Goal: Transaction & Acquisition: Register for event/course

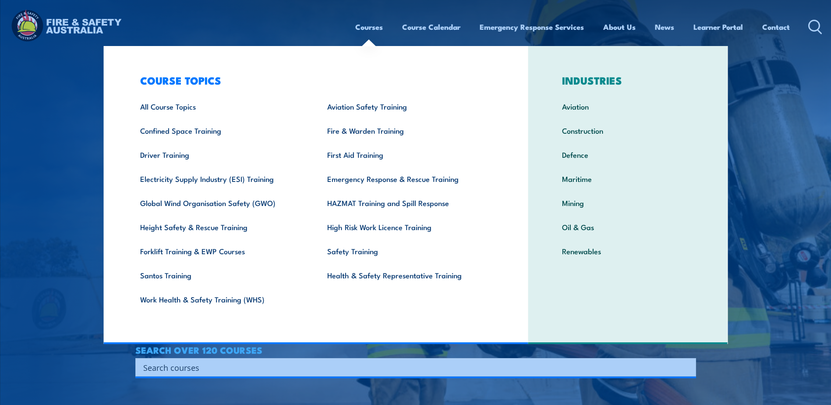
click at [357, 26] on link "Courses" at bounding box center [369, 26] width 28 height 23
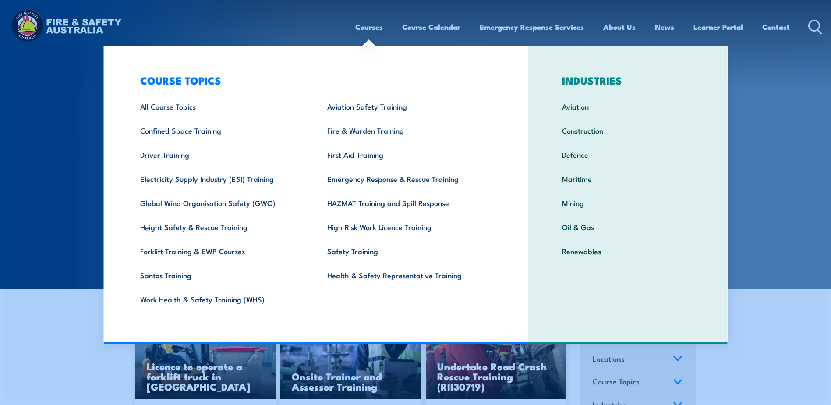
click at [375, 32] on link "Courses" at bounding box center [369, 26] width 28 height 23
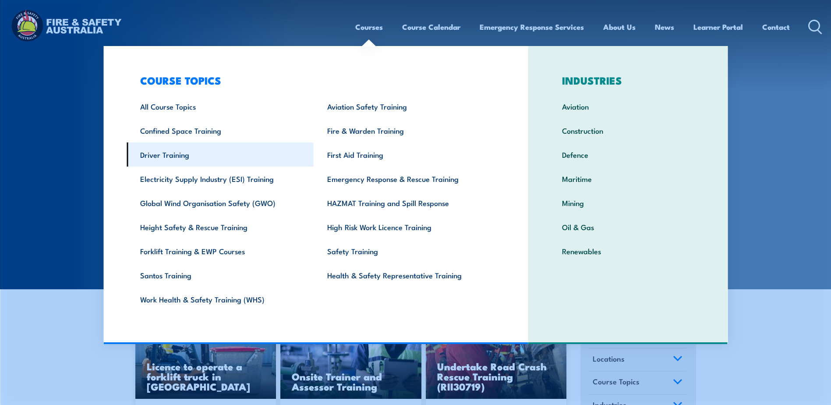
click at [163, 155] on link "Driver Training" at bounding box center [220, 154] width 187 height 24
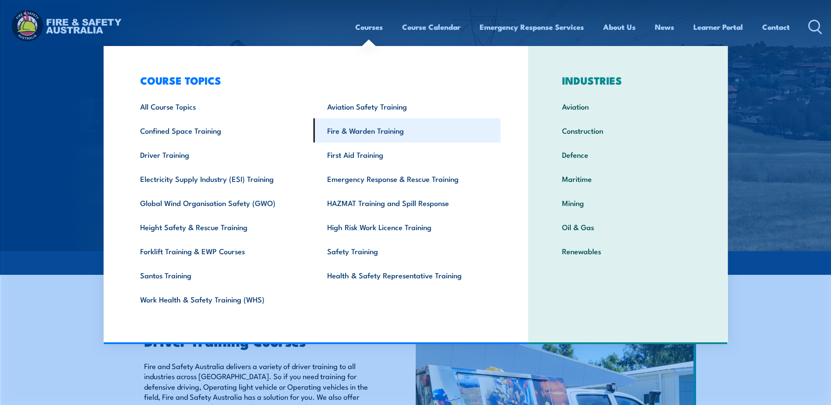
click at [361, 130] on link "Fire & Warden Training" at bounding box center [407, 130] width 187 height 24
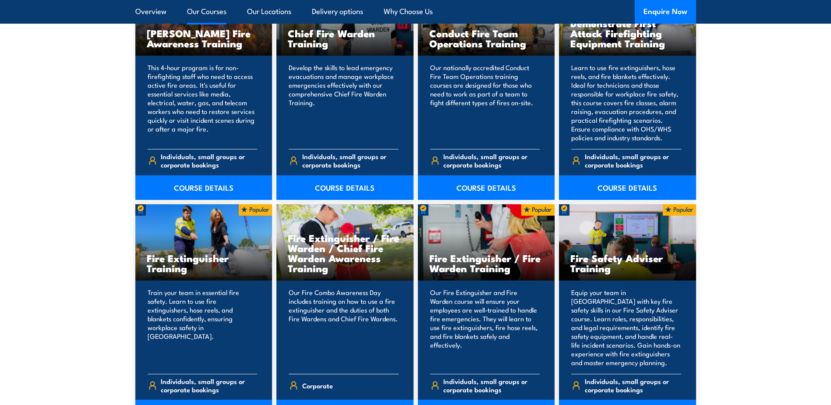
scroll to position [745, 0]
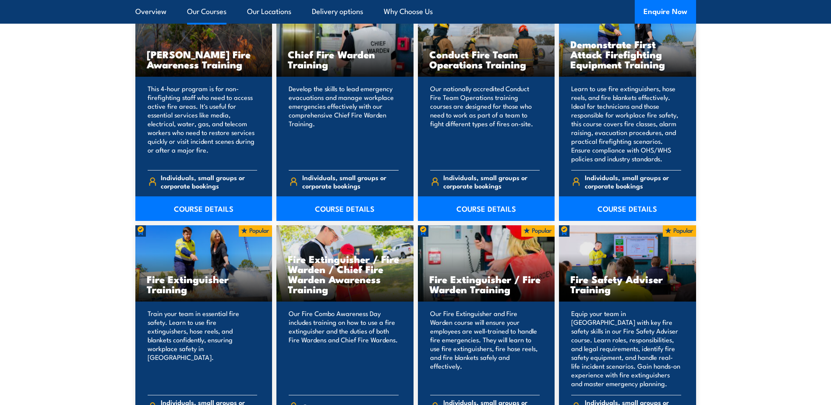
click at [344, 139] on p "Develop the skills to lead emergency evacuations and manage workplace emergenci…" at bounding box center [344, 123] width 110 height 79
click at [352, 206] on link "COURSE DETAILS" at bounding box center [344, 208] width 137 height 25
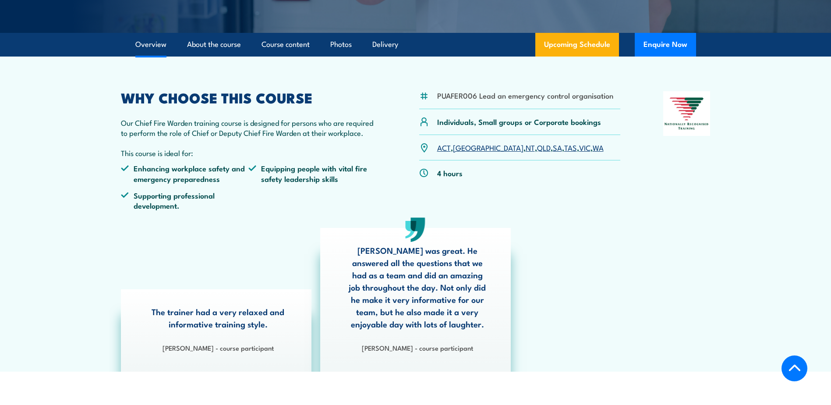
scroll to position [219, 0]
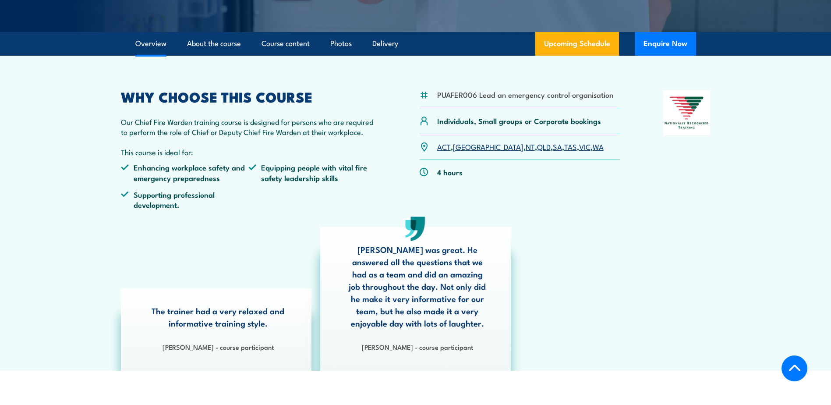
click at [553, 146] on link "SA" at bounding box center [557, 146] width 9 height 11
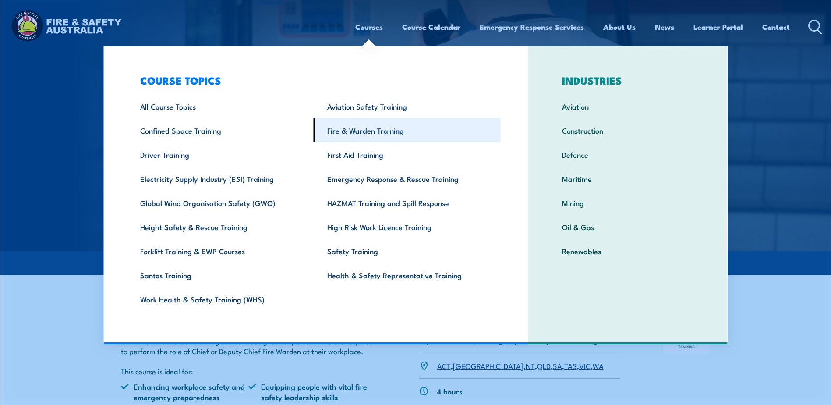
click at [364, 131] on link "Fire & Warden Training" at bounding box center [407, 130] width 187 height 24
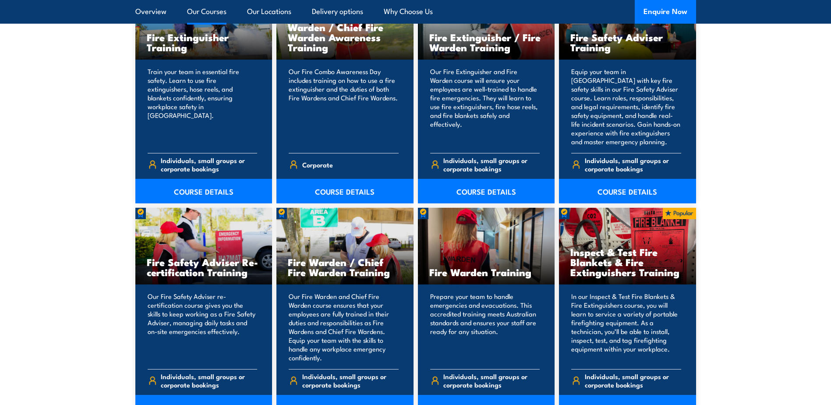
scroll to position [1008, 0]
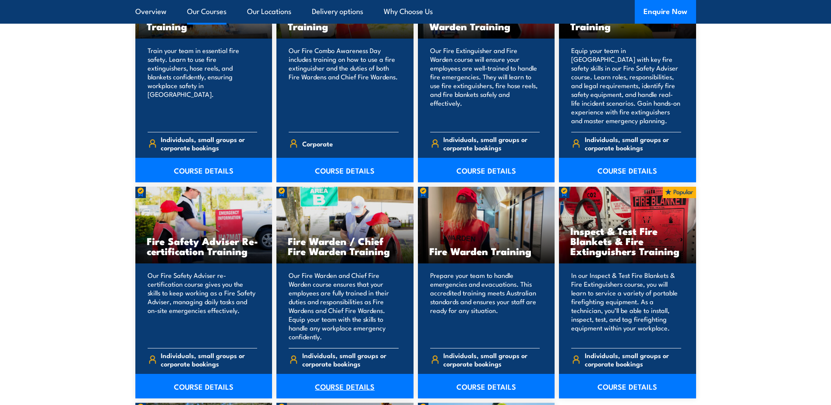
click at [352, 389] on link "COURSE DETAILS" at bounding box center [344, 386] width 137 height 25
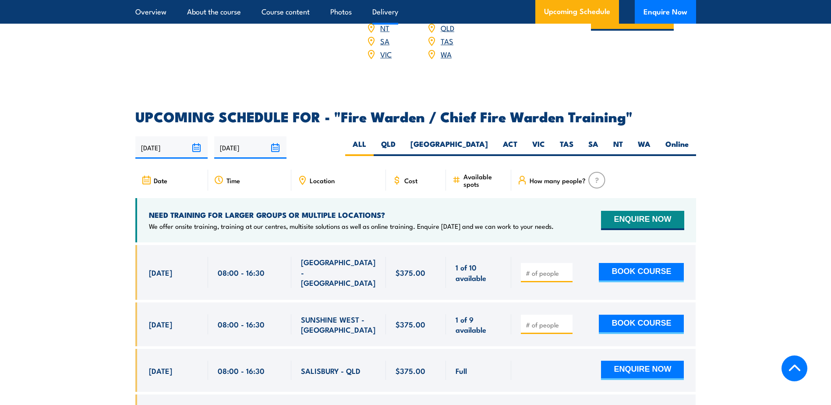
scroll to position [1446, 0]
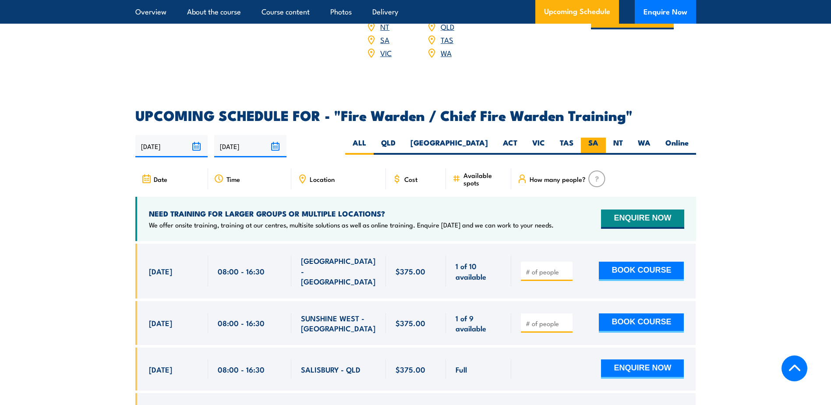
click at [593, 139] on label "SA" at bounding box center [593, 146] width 25 height 17
click at [599, 139] on input "SA" at bounding box center [602, 141] width 6 height 6
radio input "true"
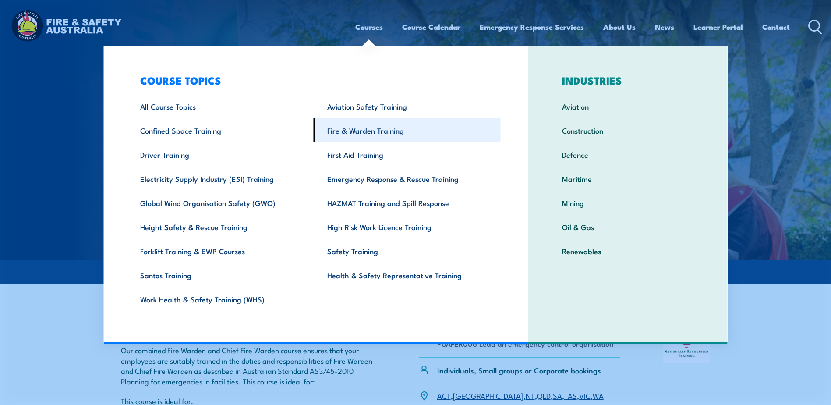
click at [355, 130] on link "Fire & Warden Training" at bounding box center [407, 130] width 187 height 24
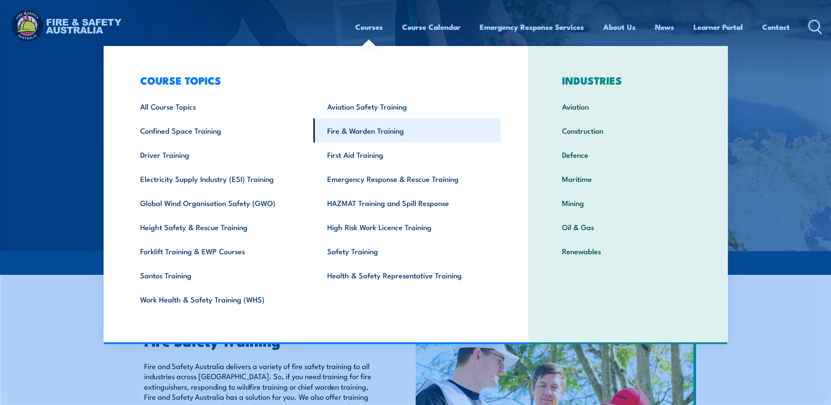
click at [368, 135] on link "Fire & Warden Training" at bounding box center [407, 130] width 187 height 24
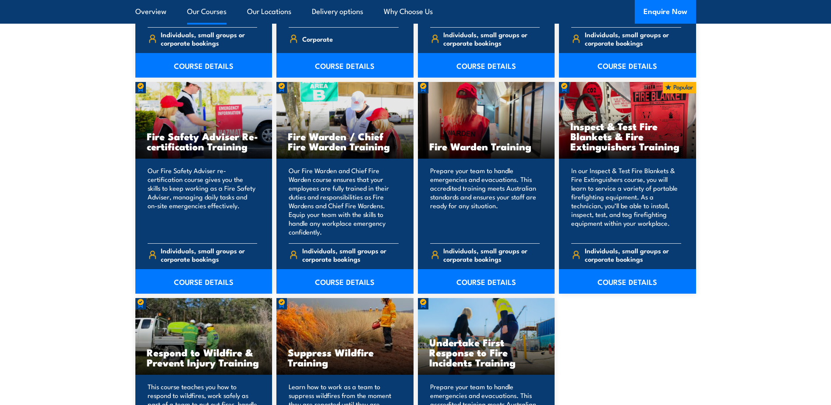
scroll to position [1139, 0]
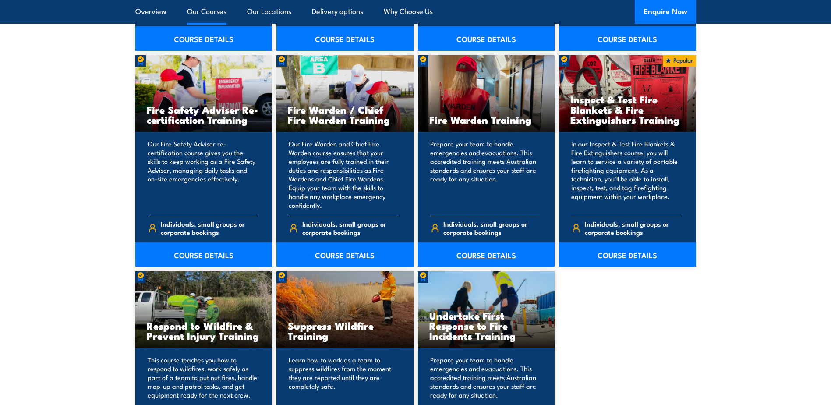
click at [490, 254] on link "COURSE DETAILS" at bounding box center [486, 254] width 137 height 25
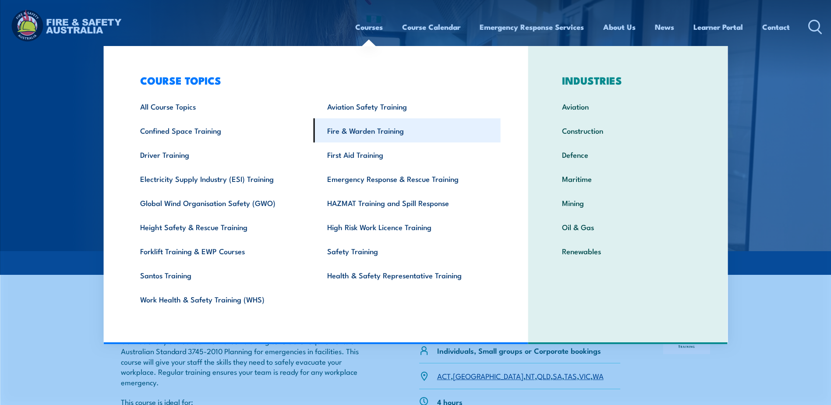
click at [355, 129] on link "Fire & Warden Training" at bounding box center [407, 130] width 187 height 24
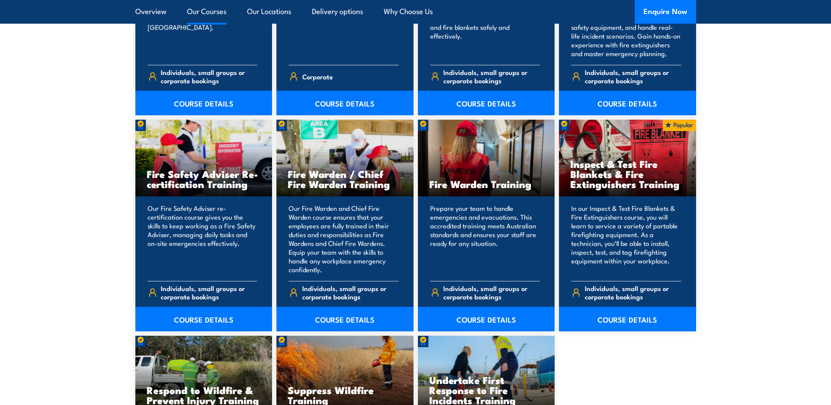
scroll to position [1095, 0]
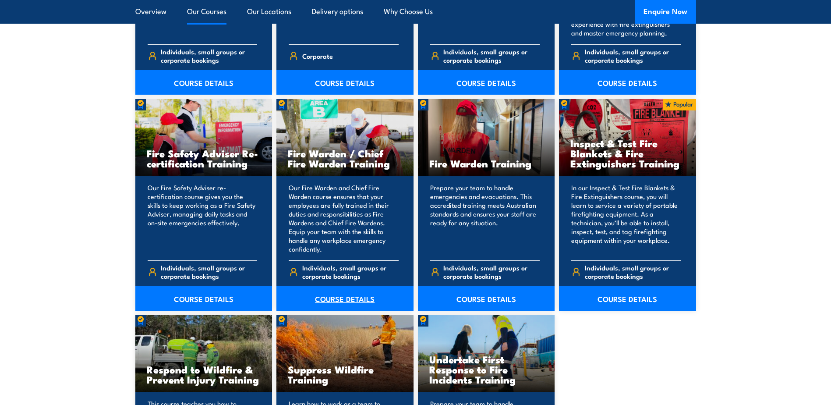
click at [352, 297] on link "COURSE DETAILS" at bounding box center [344, 298] width 137 height 25
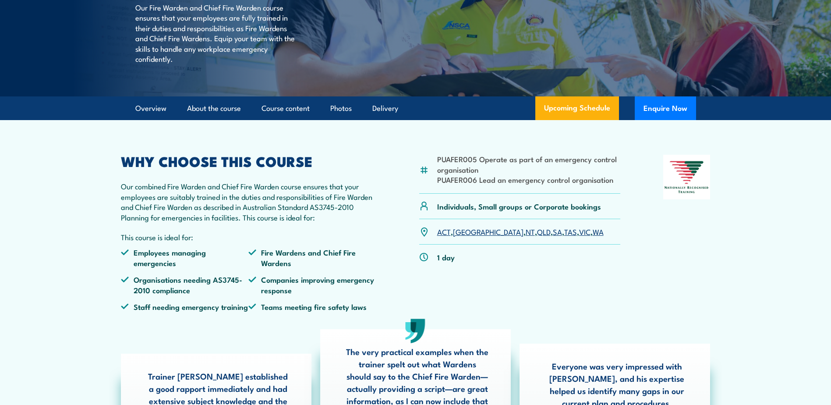
scroll to position [175, 0]
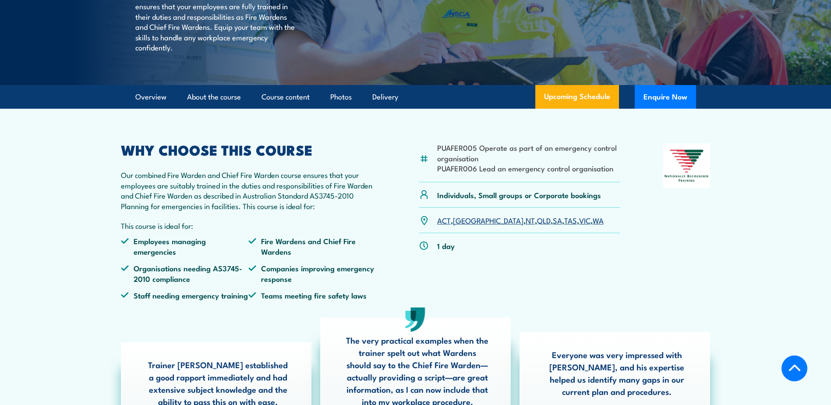
click at [553, 225] on link "SA" at bounding box center [557, 220] width 9 height 11
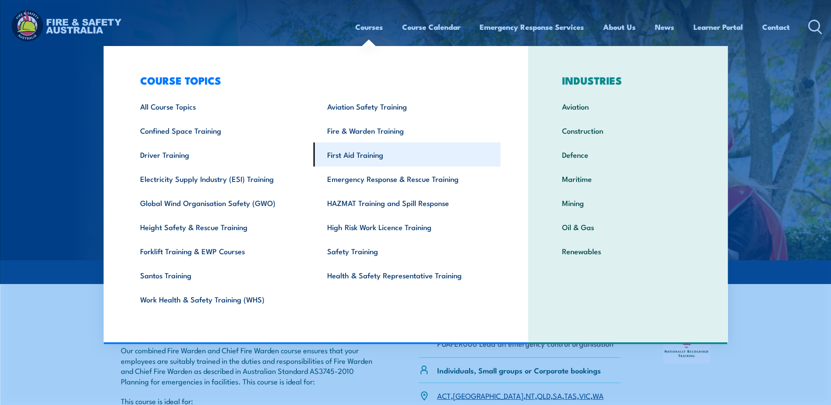
click at [354, 152] on link "First Aid Training" at bounding box center [407, 154] width 187 height 24
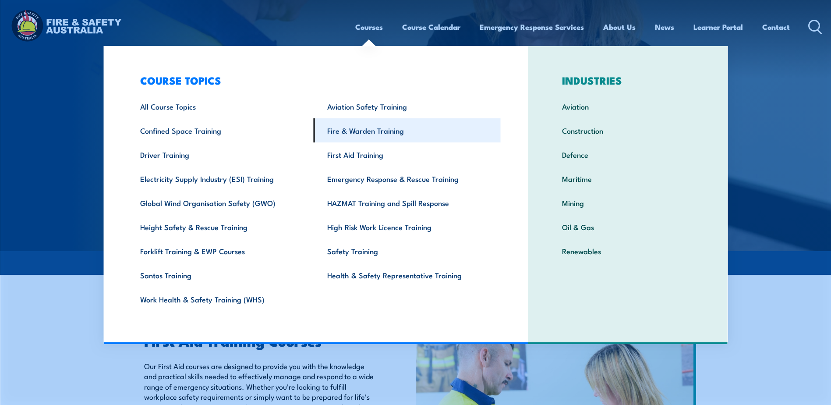
click at [364, 130] on link "Fire & Warden Training" at bounding box center [407, 130] width 187 height 24
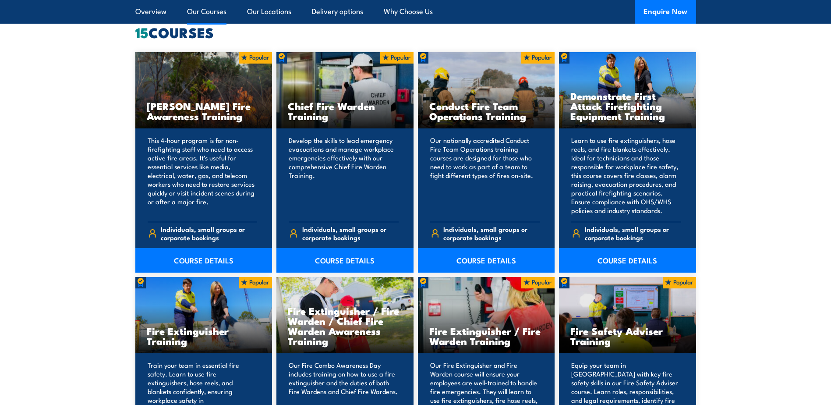
scroll to position [701, 0]
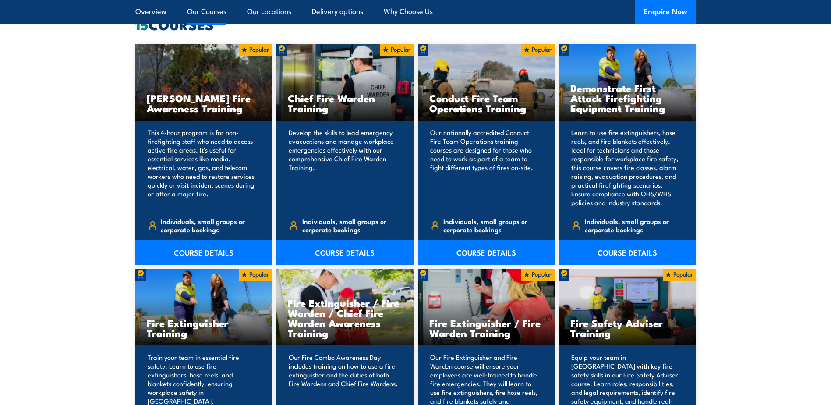
click at [333, 253] on link "COURSE DETAILS" at bounding box center [344, 252] width 137 height 25
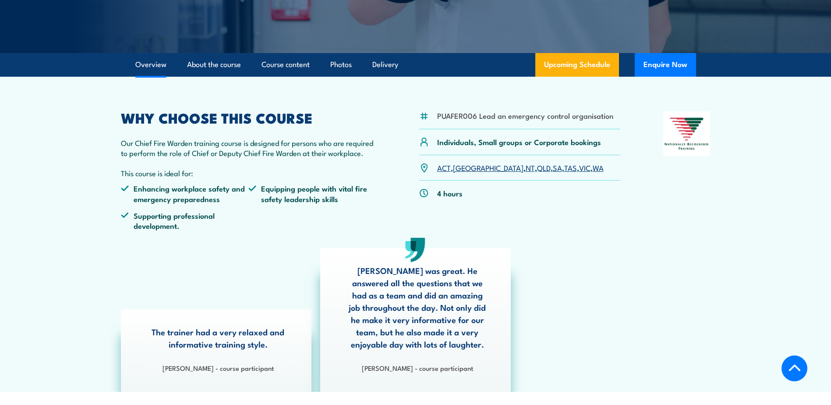
scroll to position [219, 0]
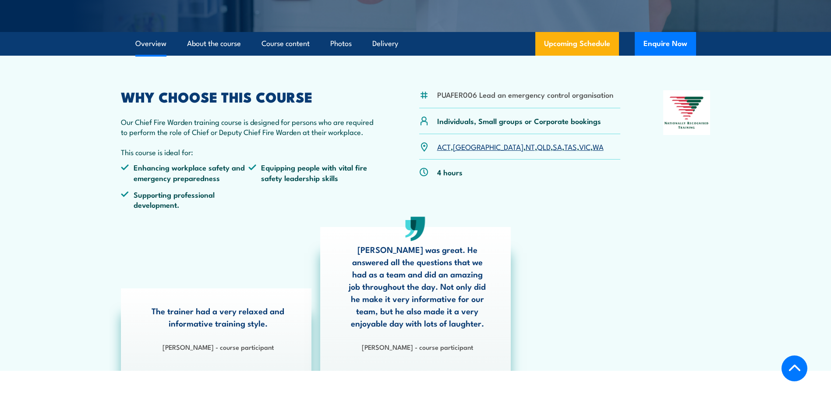
click at [553, 146] on link "SA" at bounding box center [557, 146] width 9 height 11
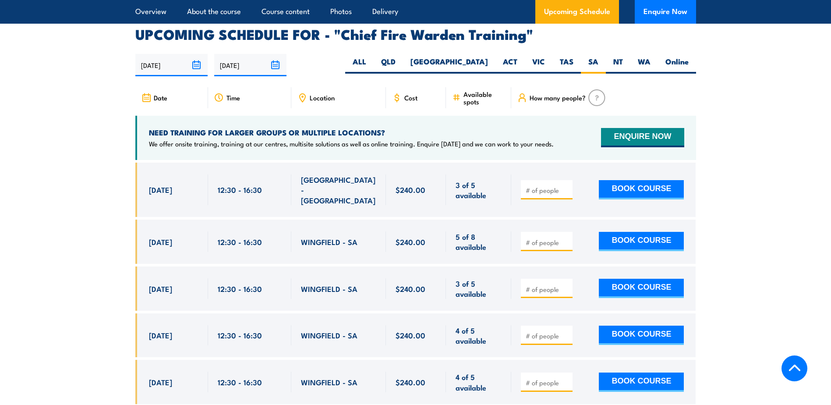
scroll to position [1563, 0]
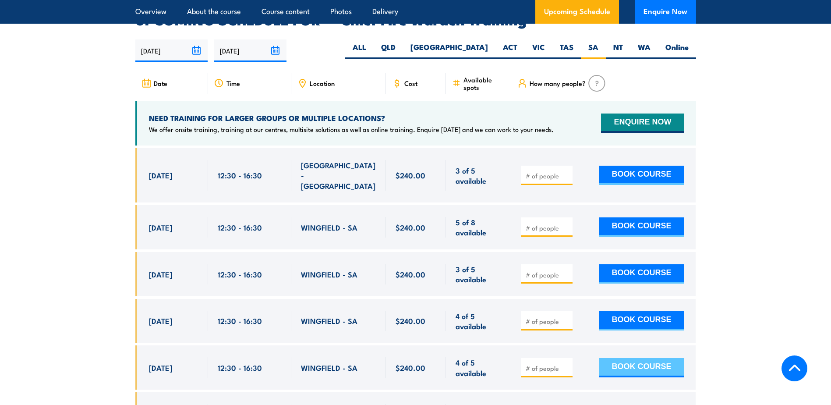
click at [644, 358] on button "BOOK COURSE" at bounding box center [641, 367] width 85 height 19
type input "1"
click at [637, 358] on button "BOOK COURSE" at bounding box center [641, 367] width 85 height 19
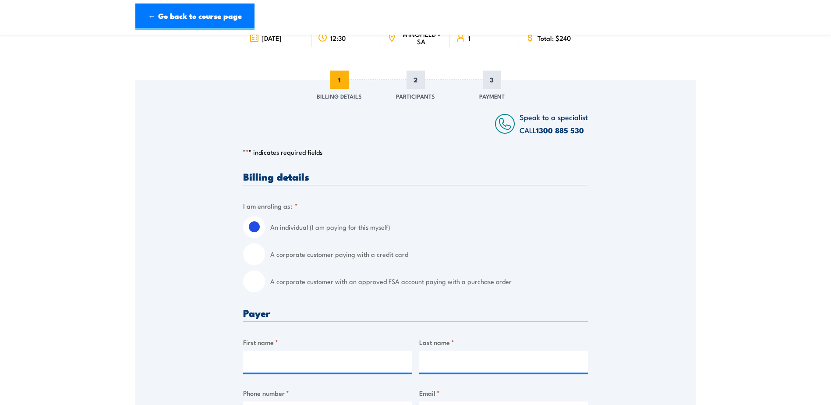
scroll to position [88, 0]
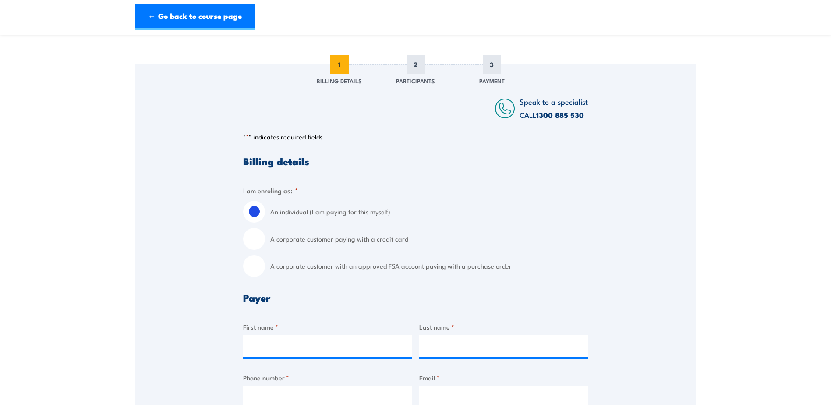
click at [255, 269] on input "A corporate customer with an approved FSA account paying with a purchase order" at bounding box center [254, 266] width 22 height 22
radio input "true"
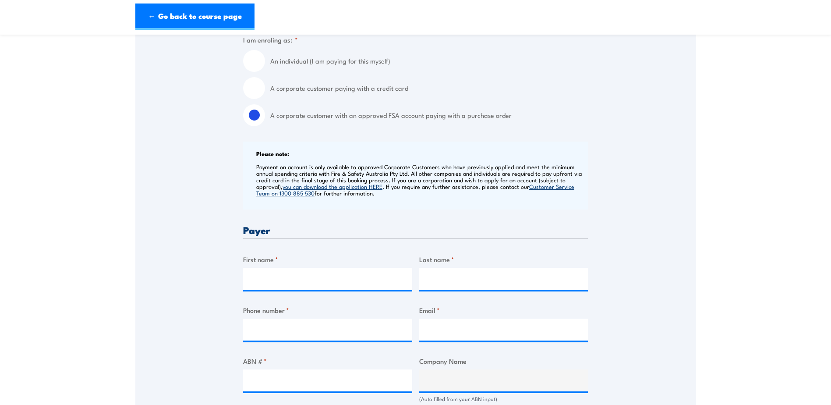
scroll to position [263, 0]
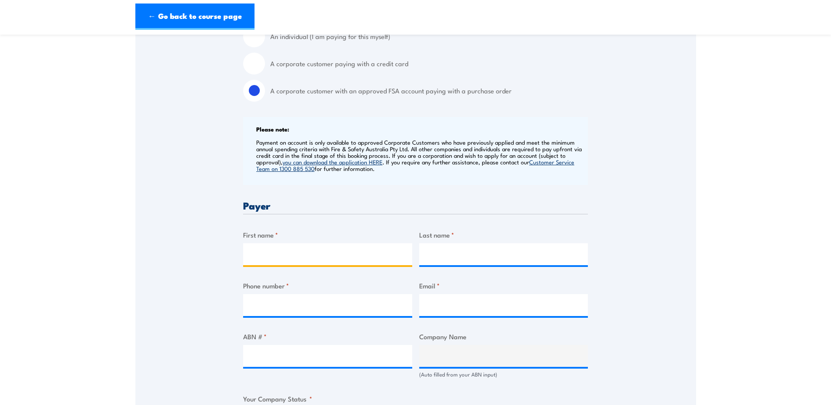
click at [266, 257] on input "First name *" at bounding box center [327, 254] width 169 height 22
type input "[PERSON_NAME]"
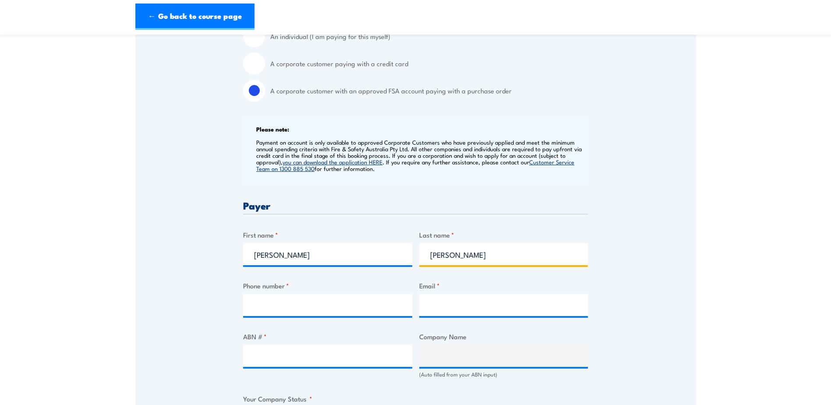
type input "0438924725"
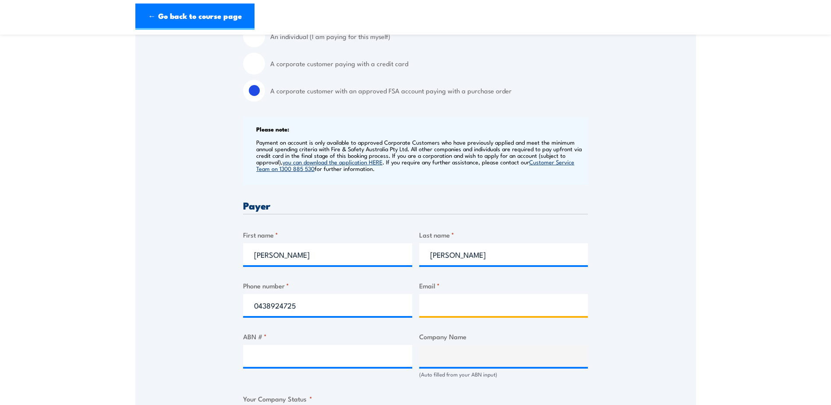
type input "[PERSON_NAME][EMAIL_ADDRESS][DOMAIN_NAME]"
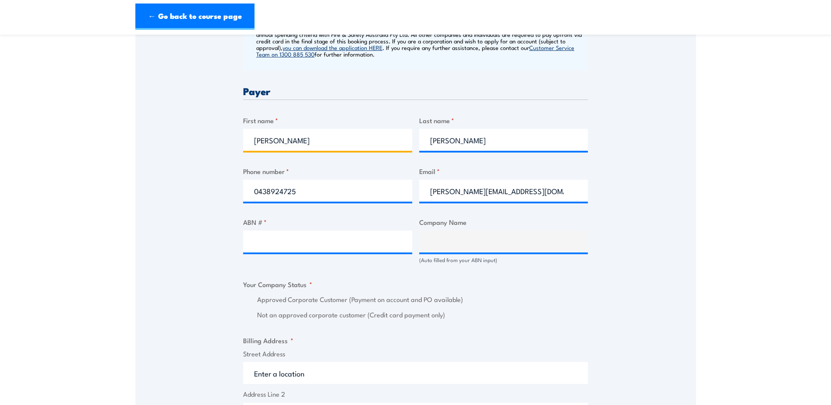
scroll to position [394, 0]
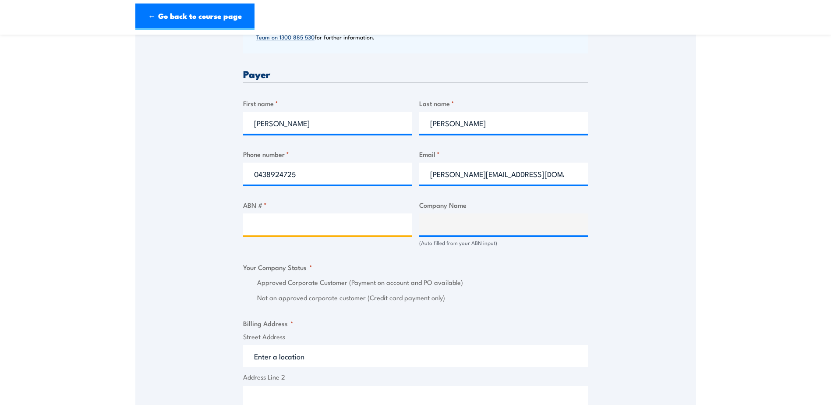
click at [248, 227] on input "ABN # *" at bounding box center [327, 224] width 169 height 22
click at [263, 224] on input "ABN # *" at bounding box center [327, 224] width 169 height 22
type input "28009683452"
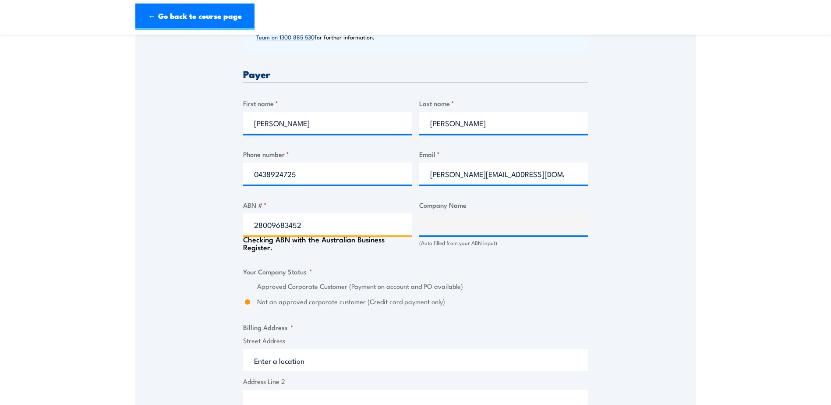
type input "TOLL NORTH PTY LTD"
radio input "true"
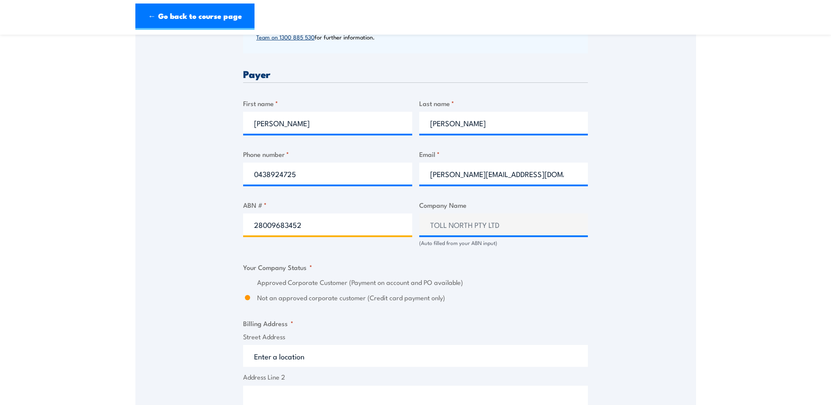
type input "28009683452"
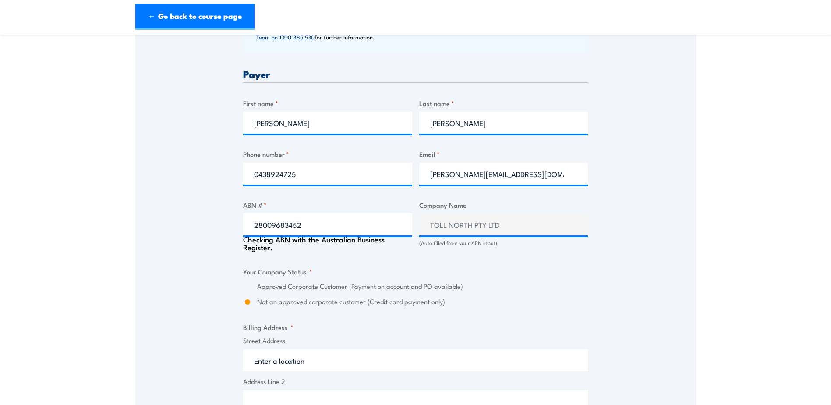
click at [181, 251] on div "Speak to a specialist CALL 1300 885 530 CALL 1300 885 530 " * " indicates requi…" at bounding box center [415, 260] width 561 height 1005
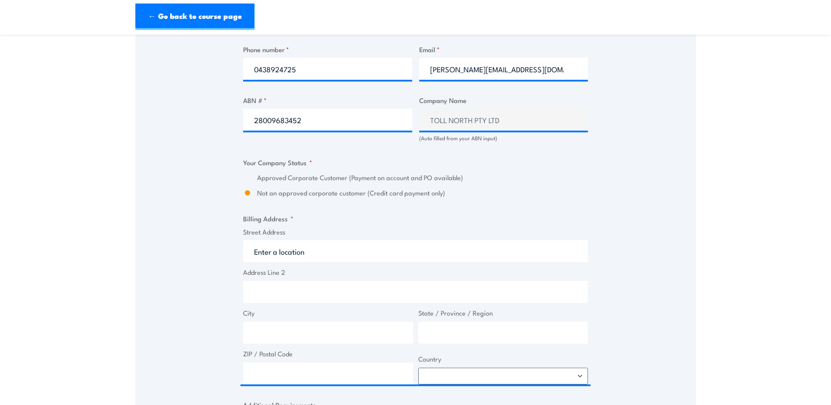
scroll to position [526, 0]
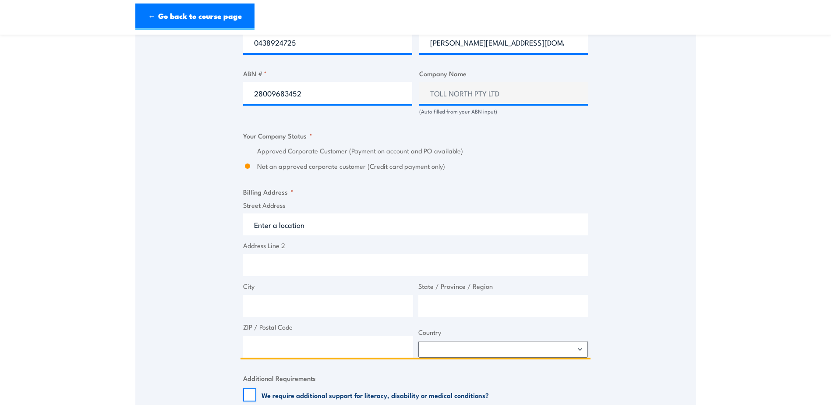
drag, startPoint x: 302, startPoint y: 220, endPoint x: 328, endPoint y: 222, distance: 26.3
click at [302, 220] on input "Street Address" at bounding box center [415, 224] width 345 height 22
type input "PO box 52"
type input "Port Adelaide"
type input "South australia"
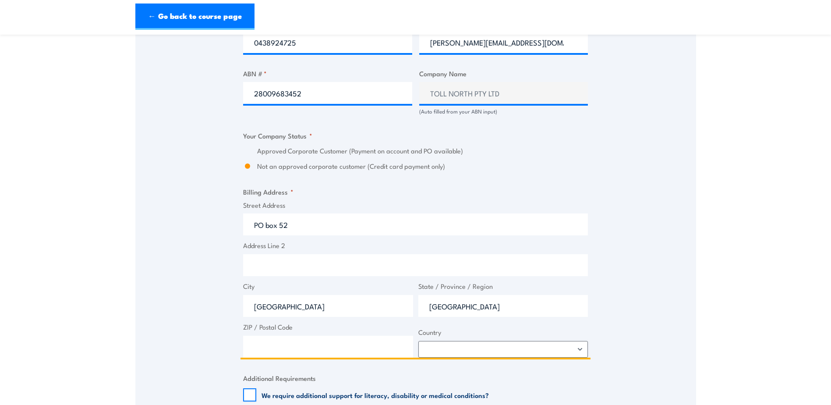
type input "5015"
select select "Australia"
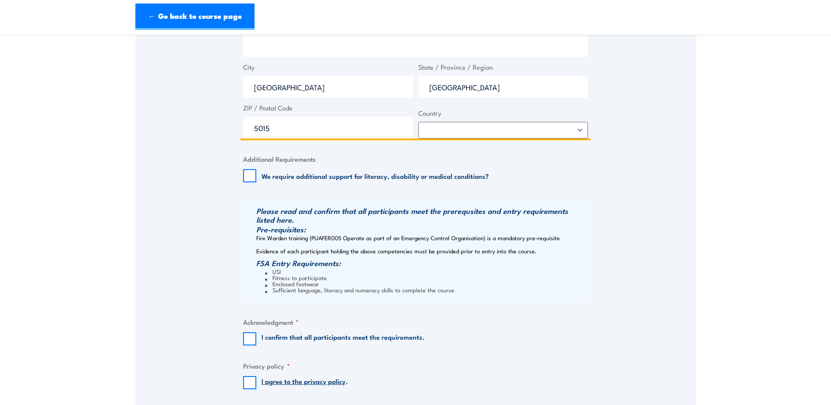
scroll to position [789, 0]
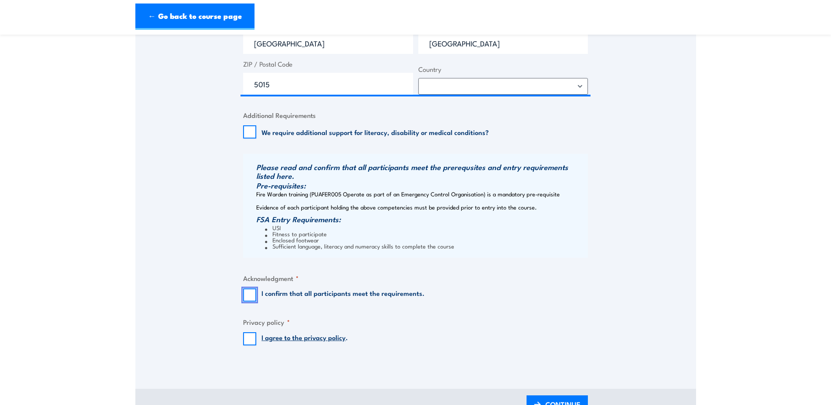
click at [251, 295] on input "I confirm that all participants meet the requirements." at bounding box center [249, 294] width 13 height 13
checkbox input "true"
click at [249, 338] on input "I agree to the privacy policy ." at bounding box center [249, 338] width 13 height 13
checkbox input "true"
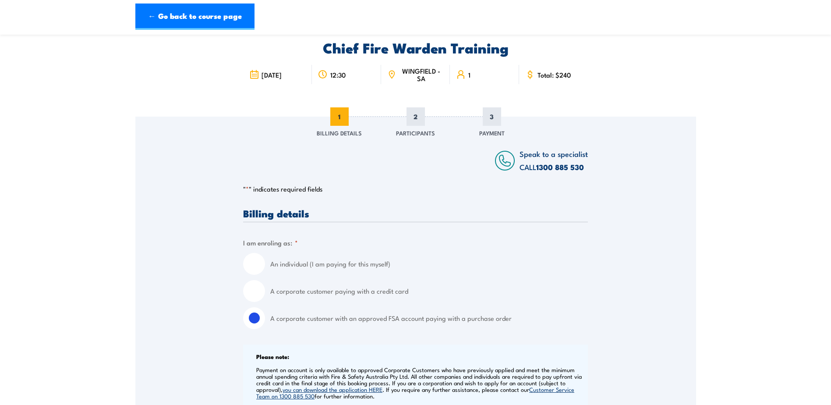
scroll to position [0, 0]
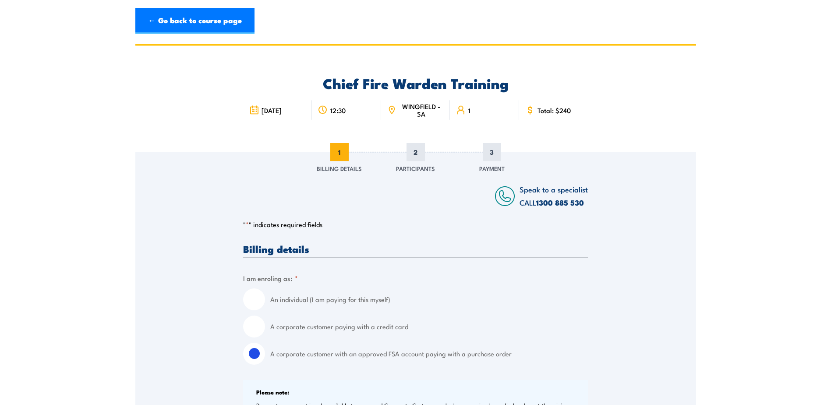
click at [174, 150] on div "Chief Fire Warden Training 3 November 2025 12:30 1" at bounding box center [415, 99] width 561 height 106
click at [172, 21] on link "← Go back to course page" at bounding box center [194, 21] width 119 height 26
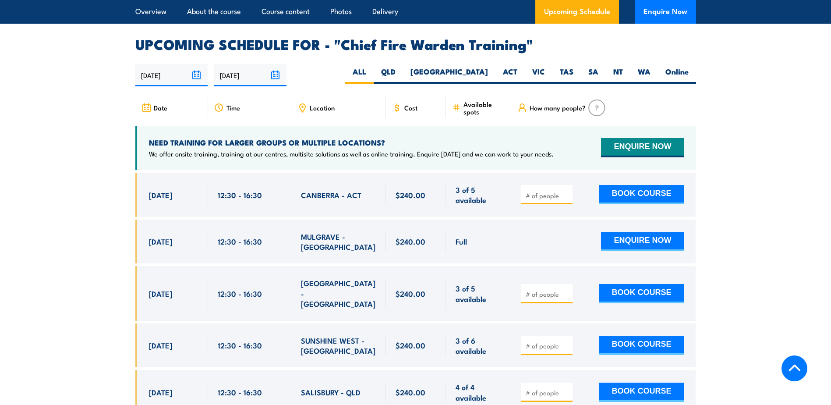
scroll to position [1519, 0]
